Goal: Transaction & Acquisition: Purchase product/service

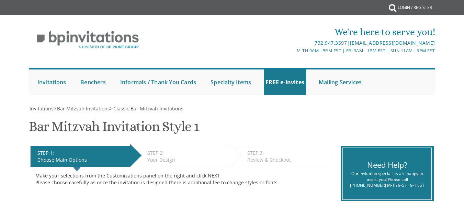
select select "200"
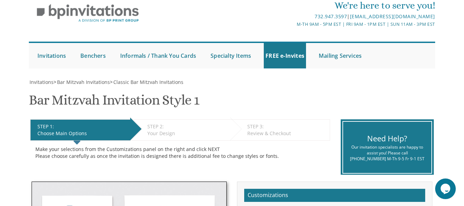
scroll to position [23, 0]
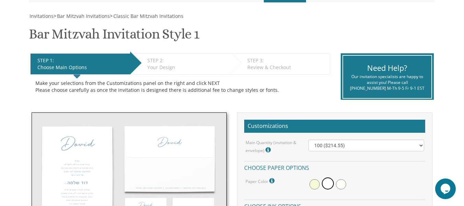
scroll to position [59, 0]
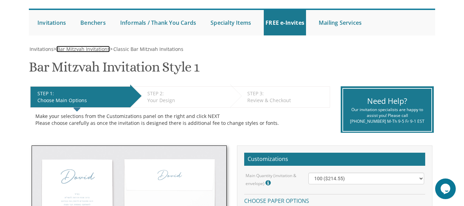
click at [101, 48] on span "Bar Mitzvah Invitations" at bounding box center [83, 49] width 53 height 7
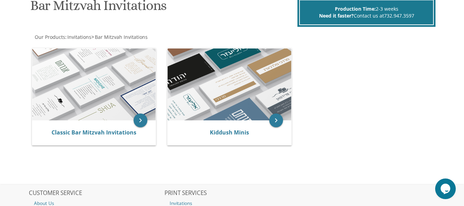
scroll to position [116, 0]
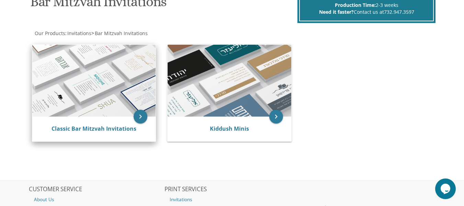
click at [75, 91] on img at bounding box center [93, 81] width 123 height 72
click at [140, 113] on icon "keyboard_arrow_right" at bounding box center [141, 117] width 14 height 14
click at [80, 127] on link "Classic Bar Mitzvah Invitations" at bounding box center [94, 129] width 85 height 8
click at [87, 86] on img at bounding box center [93, 81] width 123 height 72
click at [87, 130] on link "Classic Bar Mitzvah Invitations" at bounding box center [94, 129] width 85 height 8
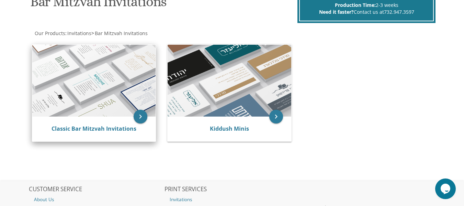
click at [108, 73] on img at bounding box center [93, 81] width 123 height 72
click at [139, 115] on icon "keyboard_arrow_right" at bounding box center [141, 117] width 14 height 14
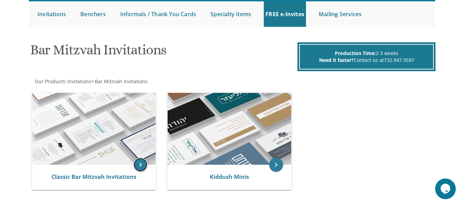
scroll to position [74, 0]
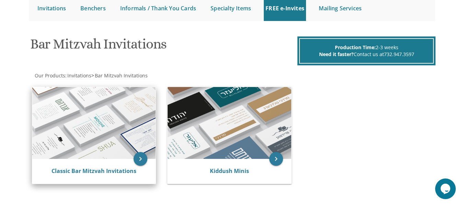
click at [127, 175] on div "Classic Bar Mitzvah Invitations" at bounding box center [94, 171] width 107 height 8
click at [120, 172] on link "Classic Bar Mitzvah Invitations" at bounding box center [94, 171] width 85 height 8
click at [54, 88] on img at bounding box center [93, 123] width 123 height 72
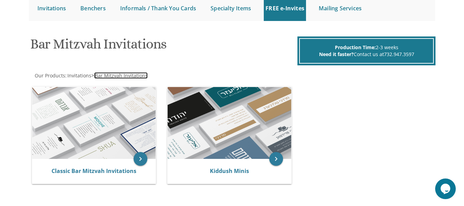
click at [110, 75] on span "Bar Mitzvah Invitations" at bounding box center [121, 75] width 53 height 7
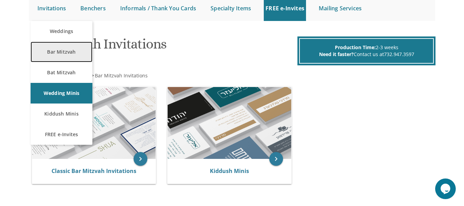
click at [52, 53] on link "Bar Mitzvah" at bounding box center [62, 52] width 62 height 21
click at [42, 60] on link "Bar Mitzvah" at bounding box center [62, 52] width 62 height 21
click at [50, 52] on link "Bar Mitzvah" at bounding box center [62, 52] width 62 height 21
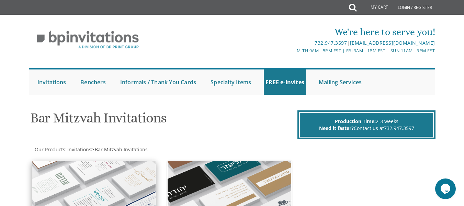
click at [52, 175] on img at bounding box center [93, 197] width 123 height 72
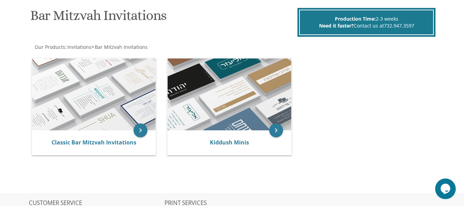
scroll to position [114, 0]
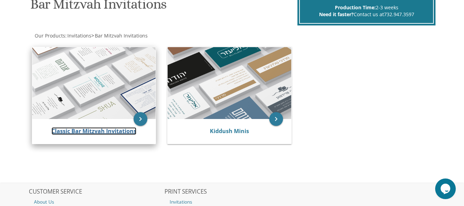
click at [52, 129] on link "Classic Bar Mitzvah Invitations" at bounding box center [94, 131] width 85 height 8
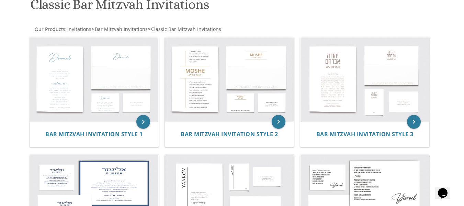
scroll to position [120, 0]
